Goal: Task Accomplishment & Management: Manage account settings

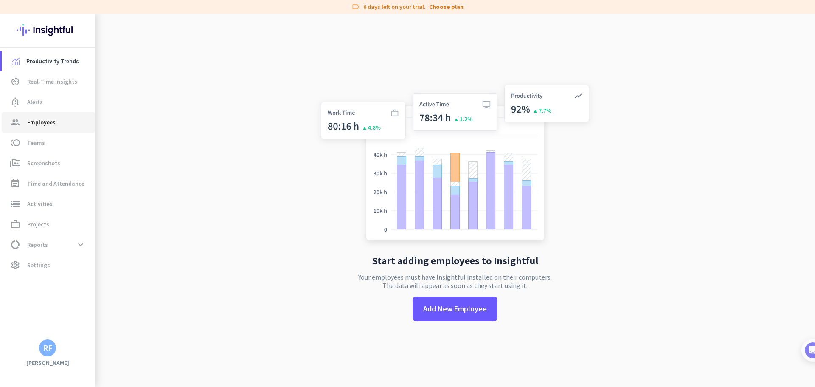
click at [50, 128] on link "group Employees" at bounding box center [48, 122] width 93 height 20
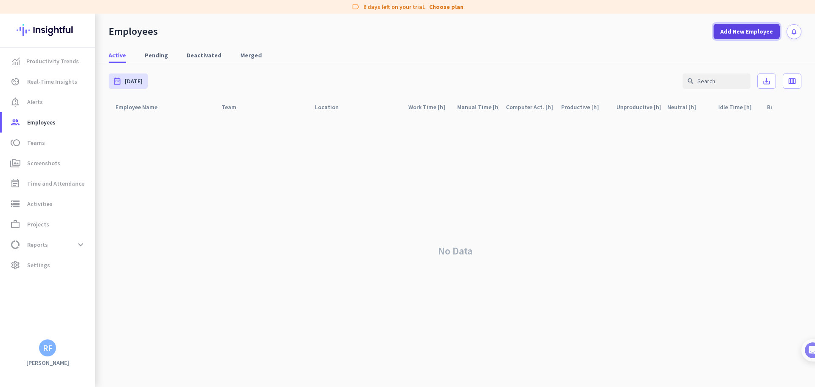
click at [738, 34] on span "Add New Employee" at bounding box center [746, 31] width 53 height 8
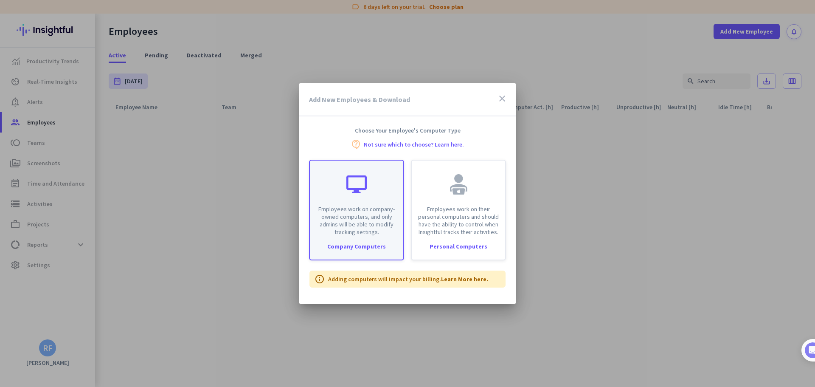
click at [358, 209] on p "Employees work on company-owned computers, and only admins will be able to modi…" at bounding box center [356, 220] width 83 height 31
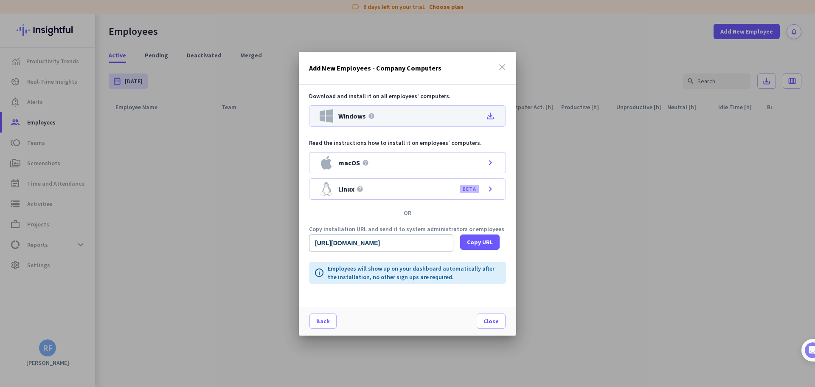
click at [489, 116] on icon "file_download" at bounding box center [490, 116] width 10 height 10
click at [495, 325] on span "Close" at bounding box center [490, 321] width 15 height 8
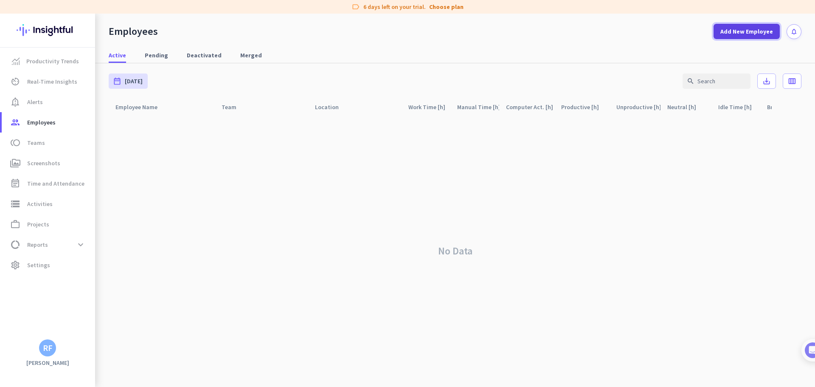
click at [752, 33] on span "Add New Employee" at bounding box center [746, 31] width 53 height 8
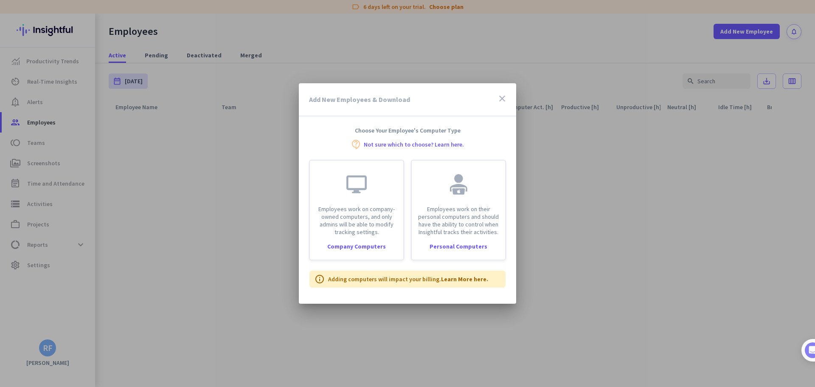
click at [502, 99] on icon "close" at bounding box center [502, 98] width 10 height 10
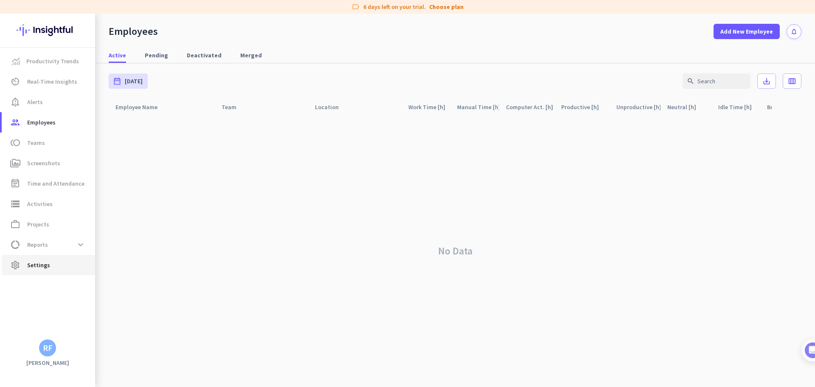
click at [45, 266] on span "Settings" at bounding box center [38, 265] width 23 height 10
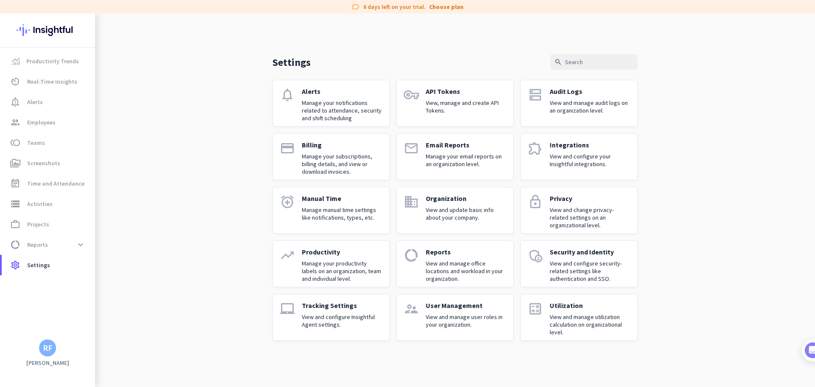
click at [450, 318] on p "View and manage user roles in your organization." at bounding box center [466, 320] width 81 height 15
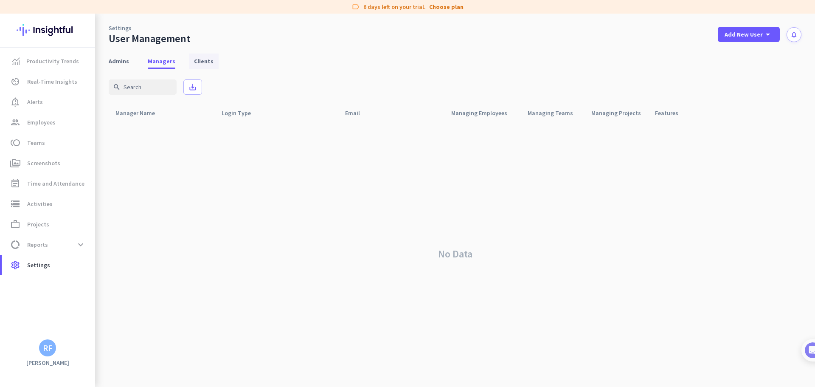
click at [202, 59] on span "Clients" at bounding box center [204, 61] width 20 height 8
drag, startPoint x: 168, startPoint y: 60, endPoint x: 160, endPoint y: 61, distance: 7.7
click at [168, 60] on span "Managers" at bounding box center [162, 61] width 28 height 8
click at [442, 8] on link "Choose plan" at bounding box center [446, 7] width 34 height 8
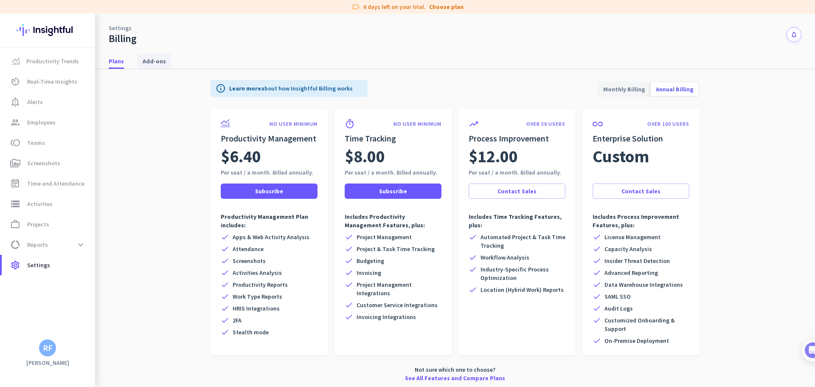
click at [153, 61] on span "Add-ons" at bounding box center [154, 61] width 23 height 8
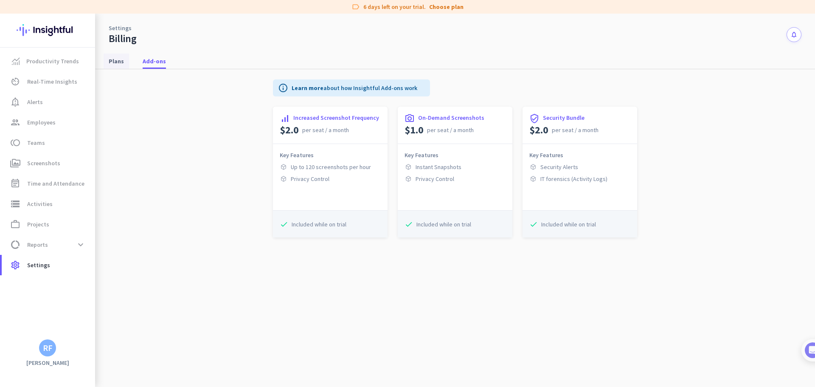
click at [116, 58] on span "Plans" at bounding box center [116, 61] width 15 height 8
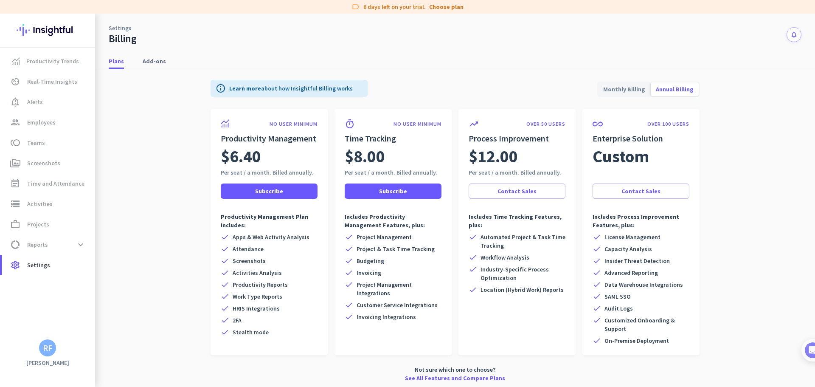
click at [114, 28] on link "Settings" at bounding box center [120, 28] width 23 height 8
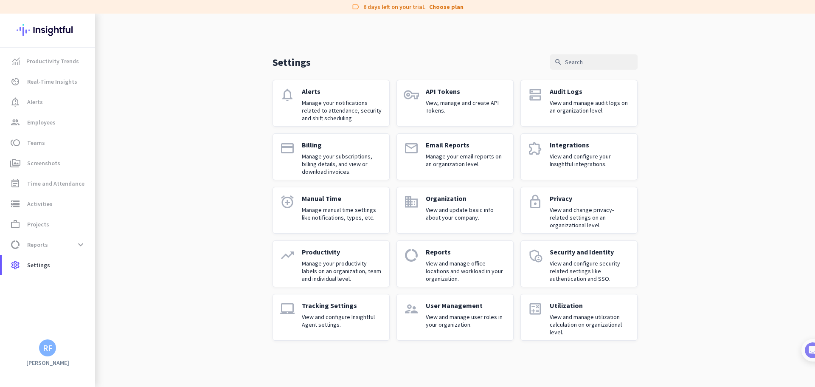
click at [452, 205] on div "Organization View and update basic info about your company." at bounding box center [466, 210] width 81 height 32
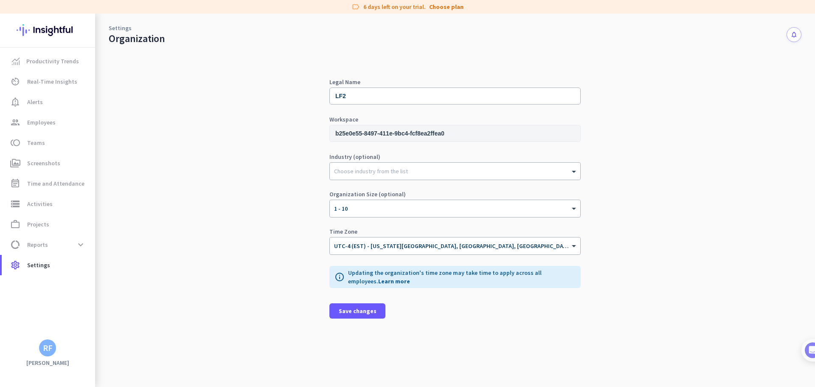
click at [113, 27] on link "Settings" at bounding box center [120, 28] width 23 height 8
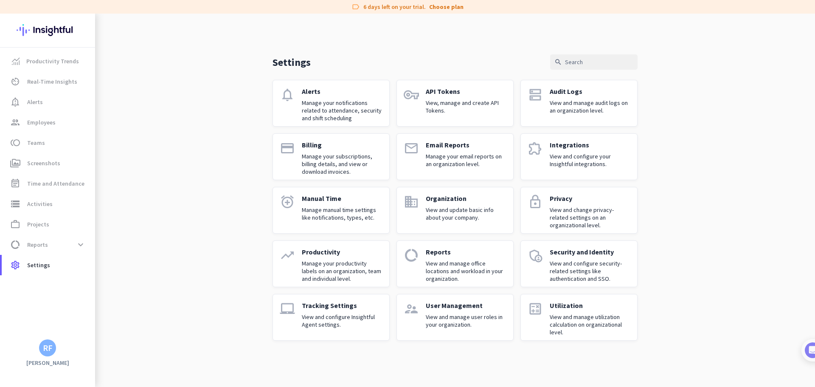
click at [560, 213] on p "View and change privacy-related settings on an organizational level." at bounding box center [590, 217] width 81 height 23
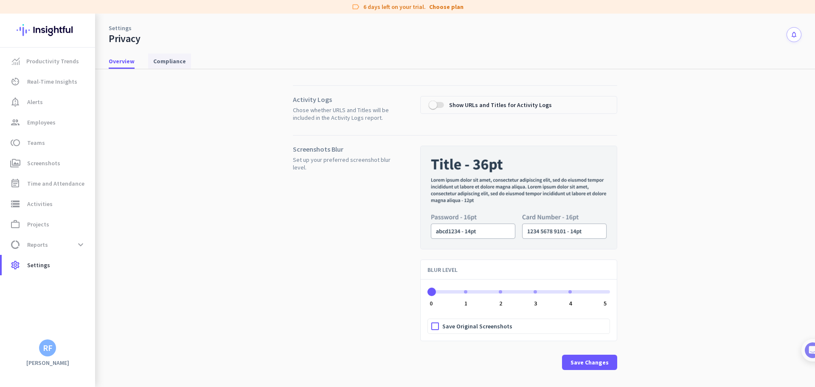
click at [177, 62] on span "Compliance" at bounding box center [169, 61] width 33 height 8
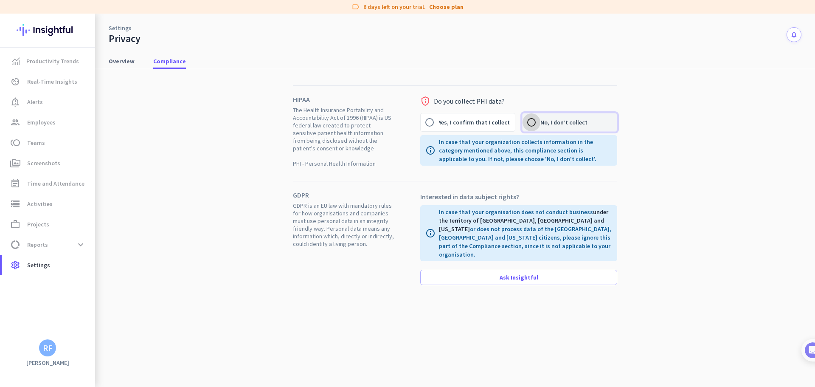
click at [537, 122] on input "No, I don’t collect" at bounding box center [531, 122] width 18 height 18
radio input "true"
click at [131, 61] on span "Overview" at bounding box center [122, 61] width 26 height 8
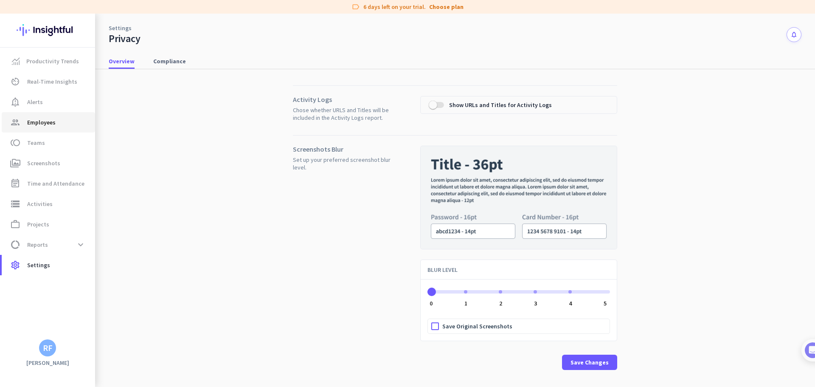
click at [50, 120] on span "Employees" at bounding box center [41, 122] width 28 height 10
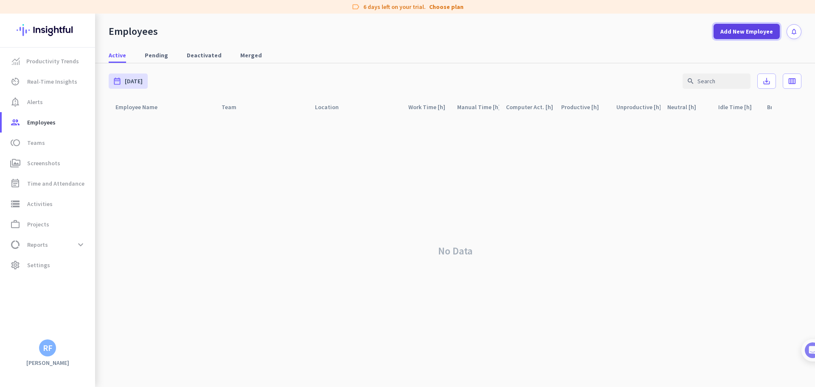
click at [736, 33] on span "Add New Employee" at bounding box center [746, 31] width 53 height 8
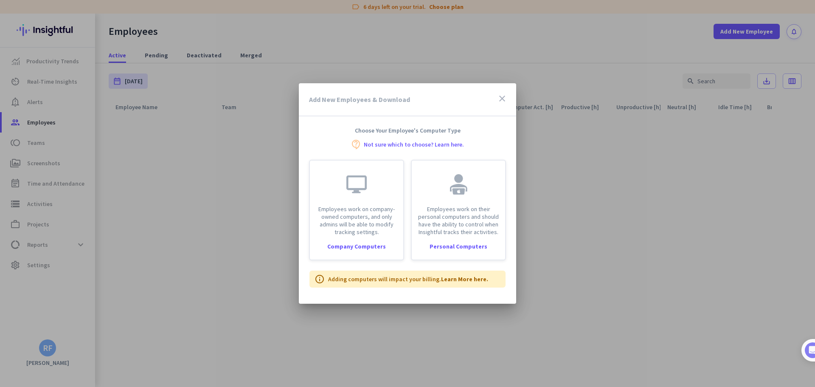
click at [500, 99] on icon "close" at bounding box center [502, 98] width 10 height 10
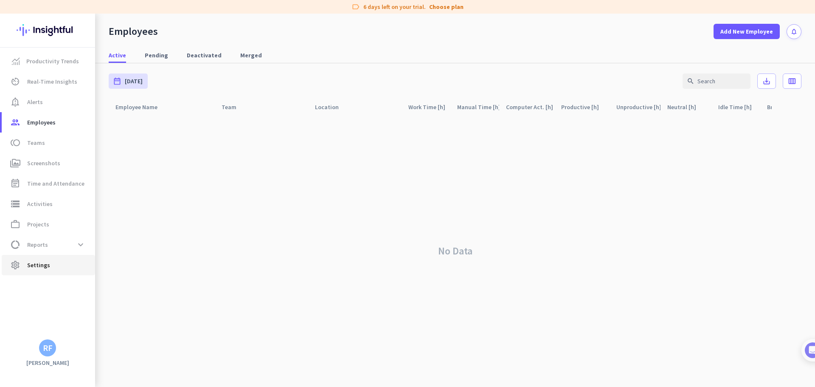
click at [41, 262] on span "Settings" at bounding box center [38, 265] width 23 height 10
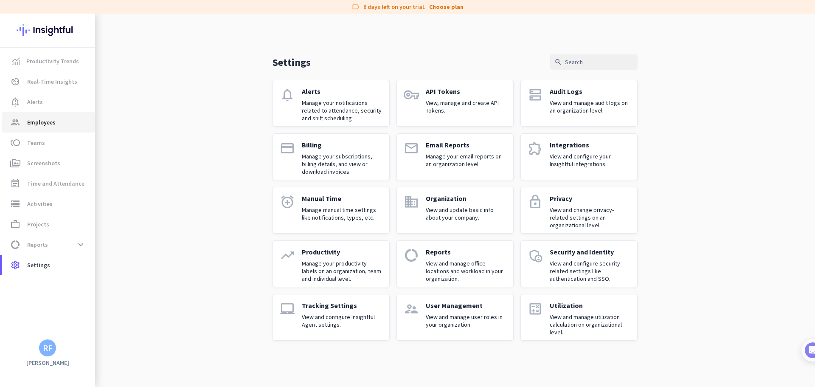
drag, startPoint x: 25, startPoint y: 128, endPoint x: 70, endPoint y: 129, distance: 44.6
click at [25, 128] on link "group Employees" at bounding box center [48, 122] width 93 height 20
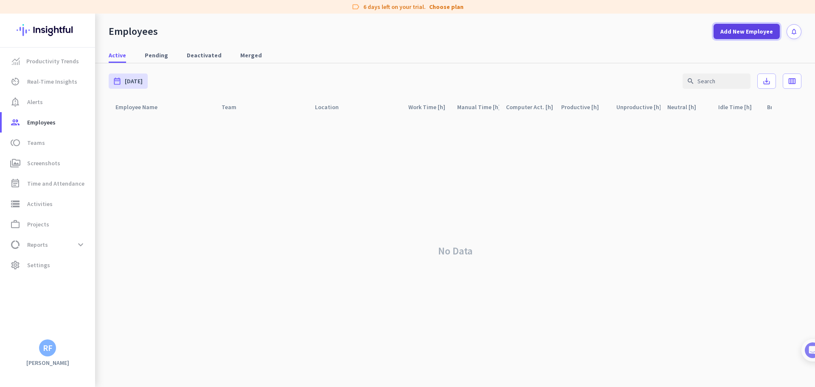
click at [766, 33] on span "Add New Employee" at bounding box center [746, 31] width 53 height 8
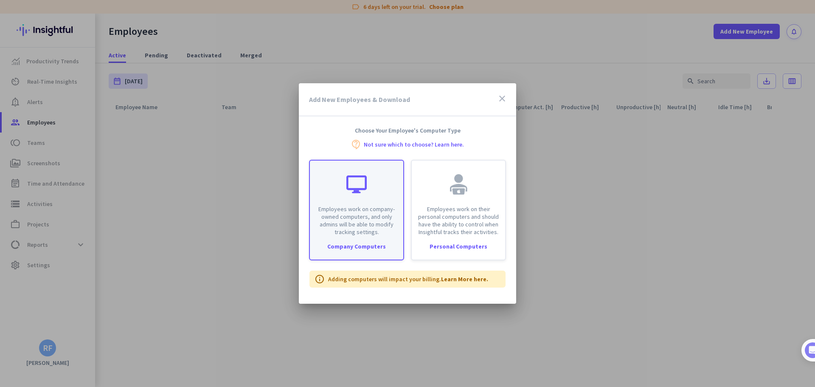
click at [363, 216] on p "Employees work on company-owned computers, and only admins will be able to modi…" at bounding box center [356, 220] width 83 height 31
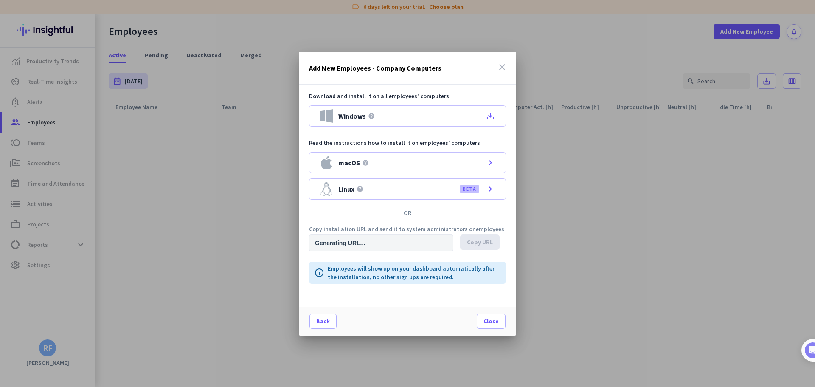
type input "[URL][DOMAIN_NAME]"
click at [476, 241] on span "Copy URL" at bounding box center [480, 242] width 26 height 8
drag, startPoint x: 488, startPoint y: 320, endPoint x: 542, endPoint y: 320, distance: 53.9
click at [488, 320] on span "Close" at bounding box center [490, 321] width 15 height 8
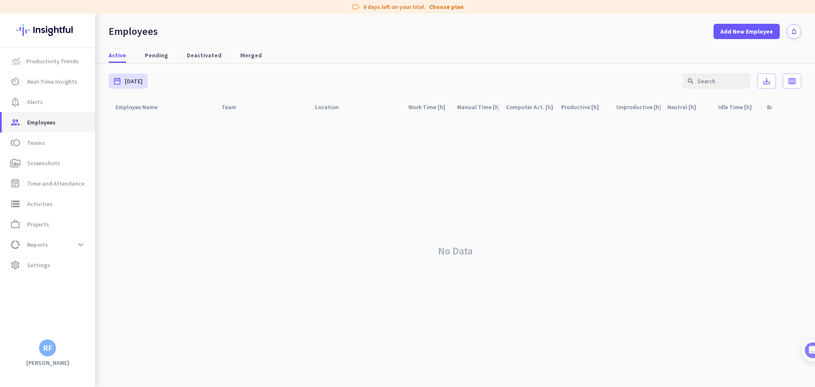
click at [34, 120] on span "Employees" at bounding box center [41, 122] width 28 height 10
click at [151, 55] on span "Pending" at bounding box center [156, 55] width 23 height 8
click at [115, 56] on span "Active" at bounding box center [117, 55] width 17 height 8
click at [145, 55] on span "Pending" at bounding box center [156, 55] width 23 height 8
click at [182, 53] on link "Deactivated" at bounding box center [204, 55] width 45 height 15
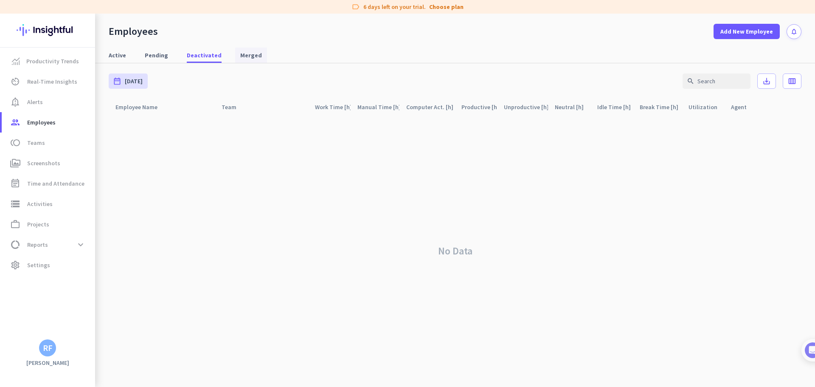
click at [240, 51] on span "Merged" at bounding box center [251, 55] width 22 height 8
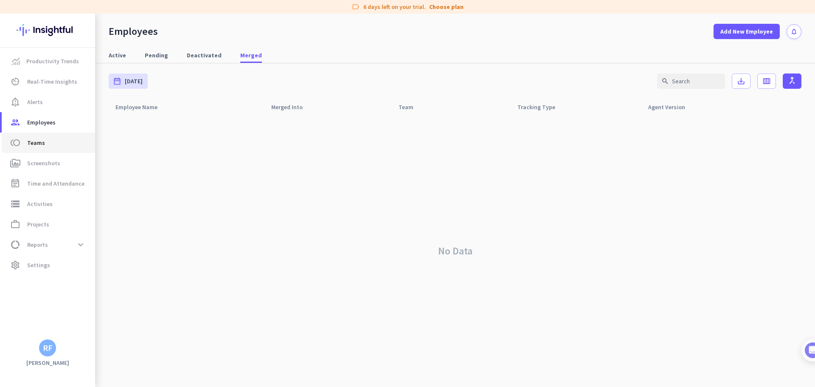
click at [45, 145] on span "toll Teams" at bounding box center [48, 143] width 80 height 10
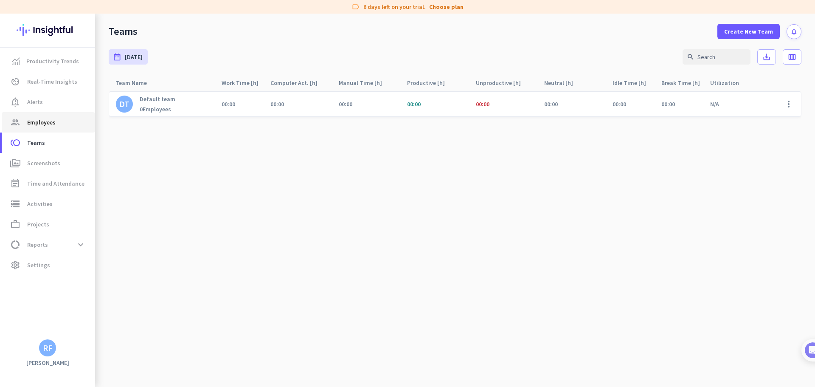
click at [42, 124] on span "Employees" at bounding box center [41, 122] width 28 height 10
